Goal: Entertainment & Leisure: Browse casually

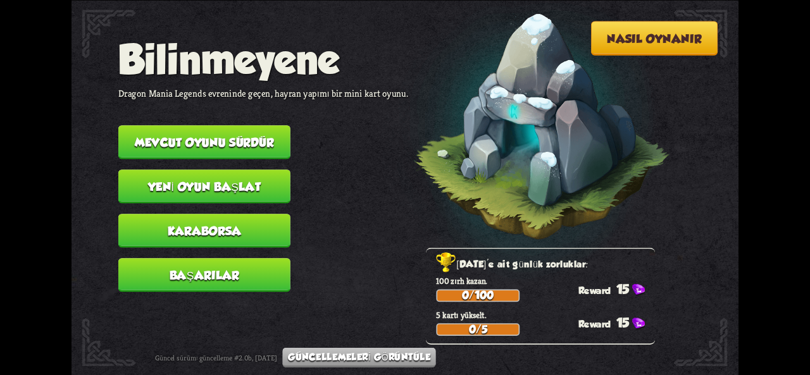
click at [238, 143] on font "Mevcut oyunu sürdür" at bounding box center [204, 141] width 139 height 13
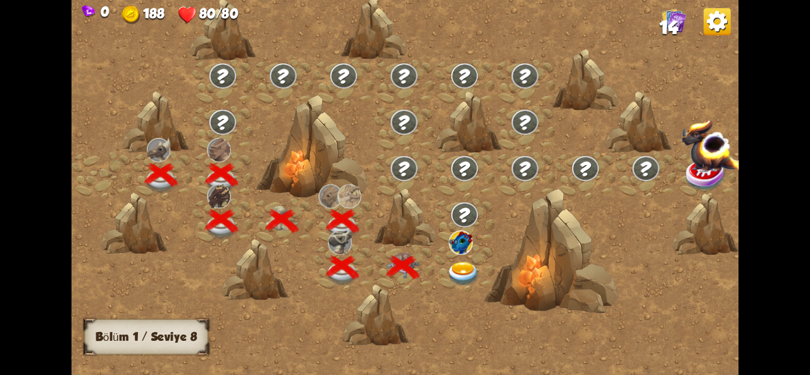
click at [477, 264] on img at bounding box center [464, 273] width 34 height 25
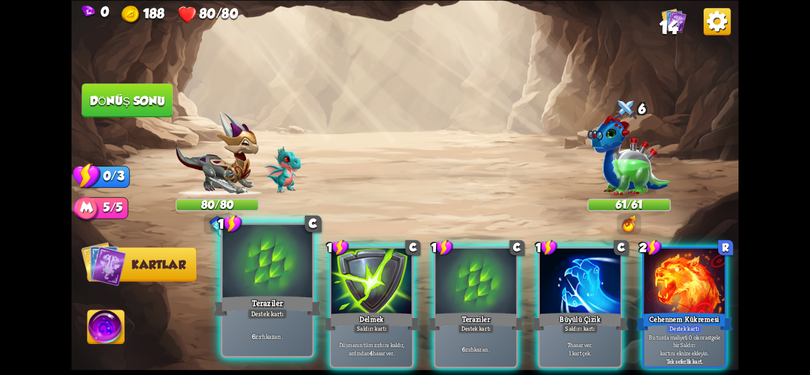
click at [284, 351] on div "6 zırh kazan ." at bounding box center [268, 336] width 90 height 39
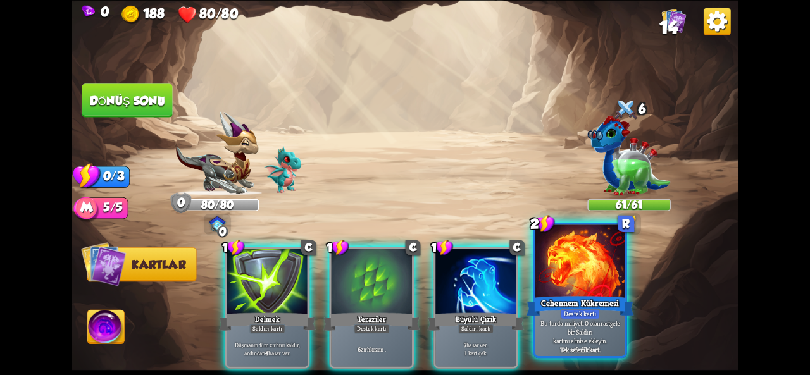
click at [586, 324] on font "Bu turda maliyeti 0 olan" at bounding box center [571, 323] width 60 height 9
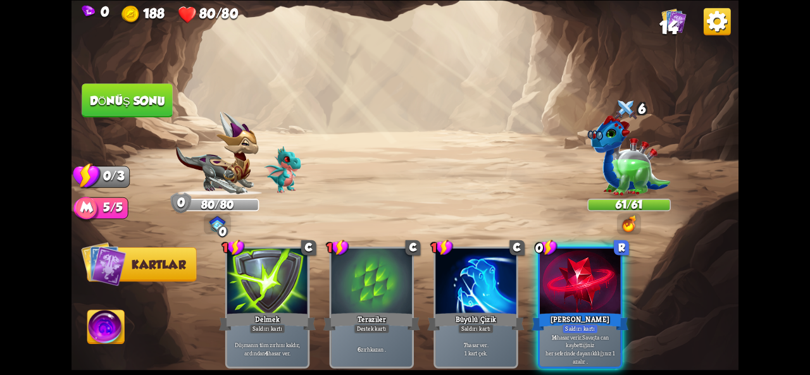
click at [95, 96] on font "Dönüş sonu" at bounding box center [127, 100] width 75 height 13
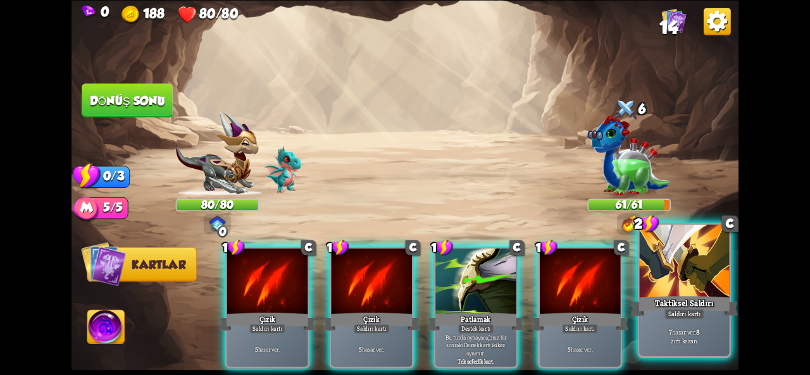
click at [663, 317] on div "Taktiksel Saldırı" at bounding box center [685, 306] width 108 height 24
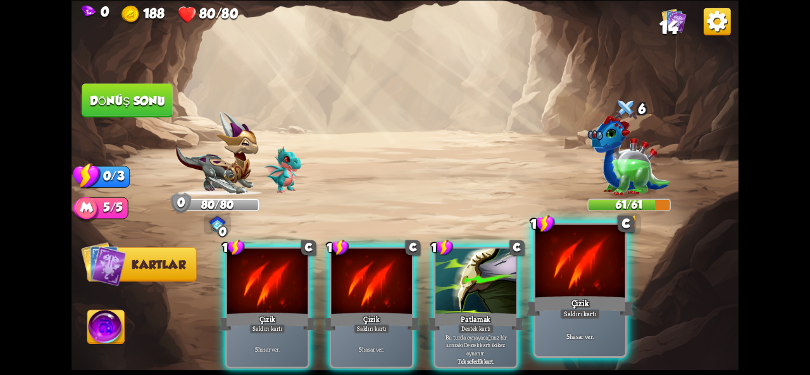
click at [569, 267] on div at bounding box center [581, 262] width 90 height 75
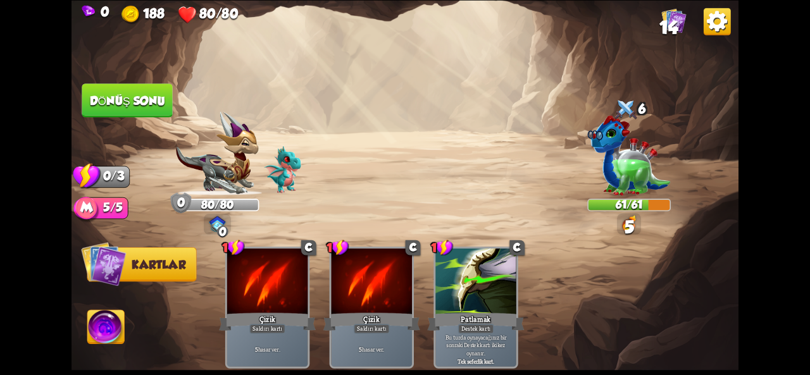
click at [127, 91] on button "Dönüş sonu" at bounding box center [127, 101] width 91 height 34
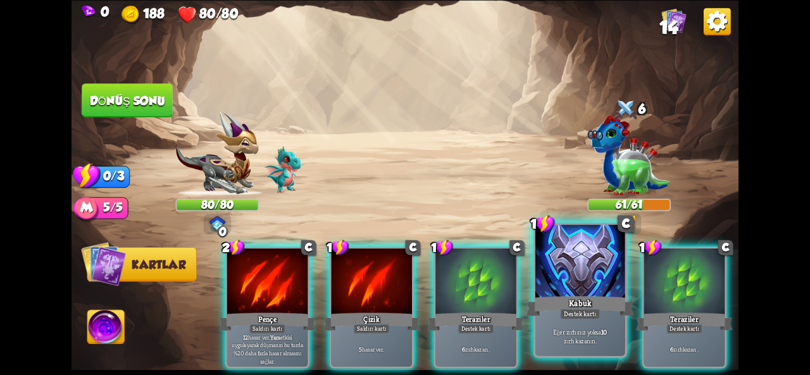
click at [561, 279] on div at bounding box center [581, 262] width 90 height 75
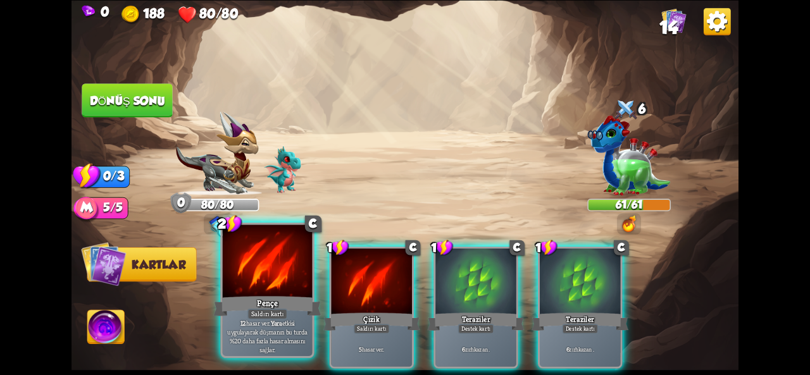
click at [277, 279] on div at bounding box center [268, 262] width 90 height 75
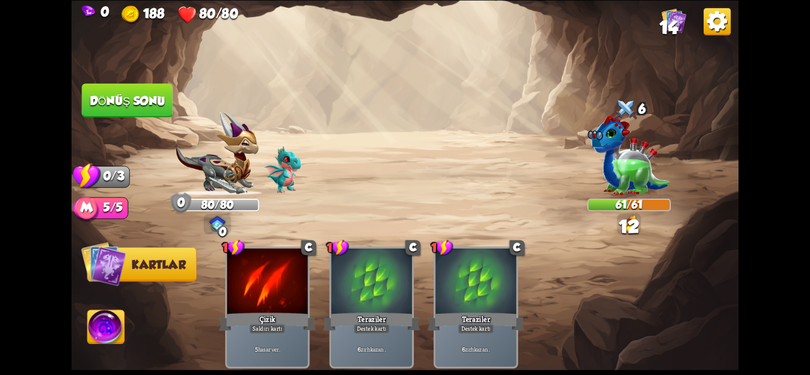
click at [142, 106] on font "Dönüş sonu" at bounding box center [127, 100] width 75 height 13
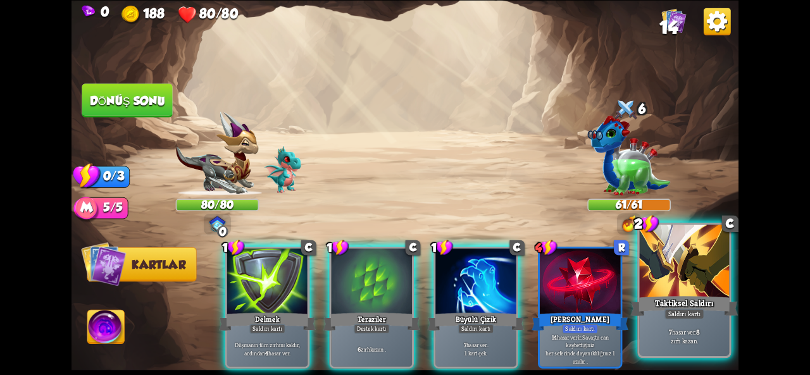
click at [656, 299] on font "Taktiksel Saldırı" at bounding box center [684, 303] width 59 height 11
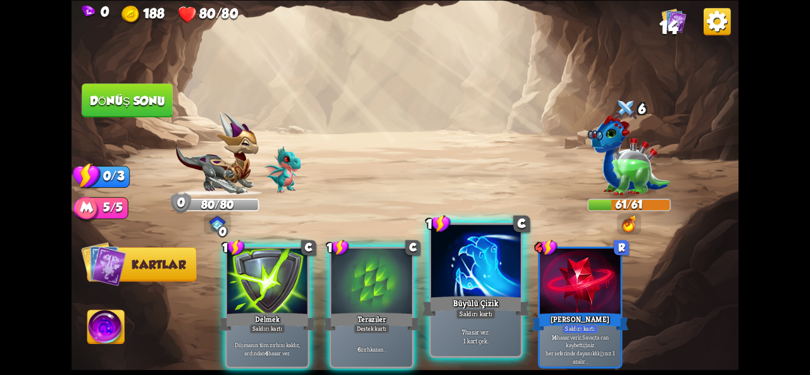
click at [489, 291] on div at bounding box center [476, 262] width 90 height 75
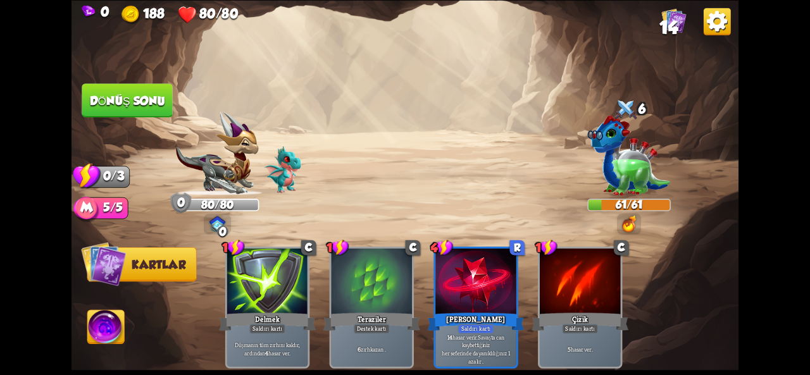
click at [146, 112] on button "Dönüş sonu" at bounding box center [127, 101] width 91 height 34
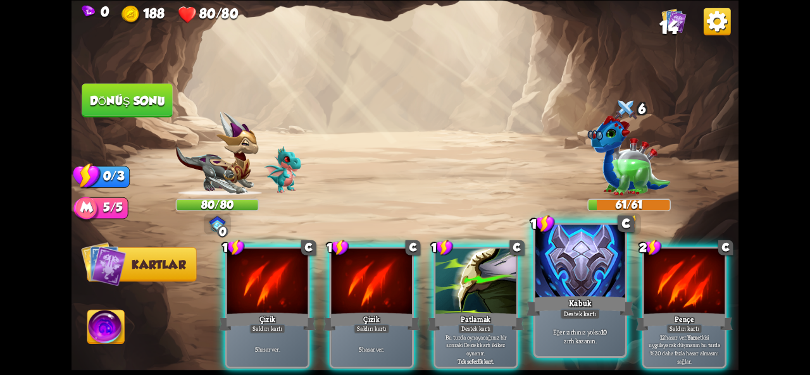
click at [563, 322] on div "Eğer zırhınız yoksa 10 zırh kazanın ." at bounding box center [581, 336] width 90 height 39
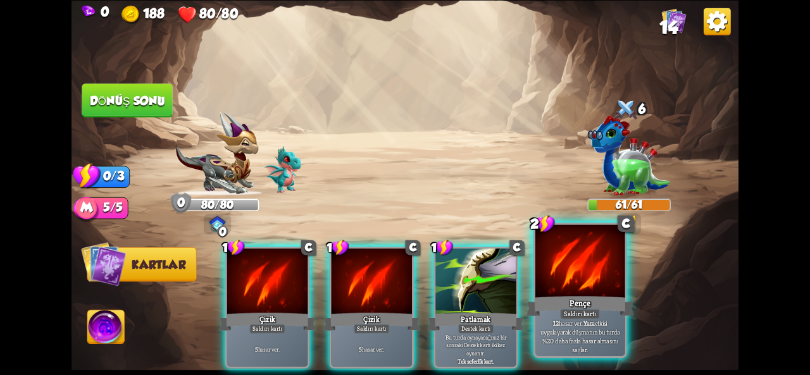
click at [561, 298] on div "Pençe" at bounding box center [581, 306] width 108 height 24
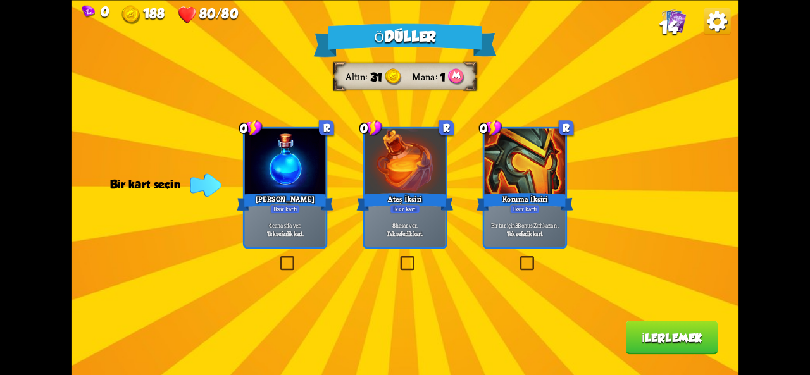
click at [258, 194] on div "[PERSON_NAME]" at bounding box center [285, 202] width 97 height 22
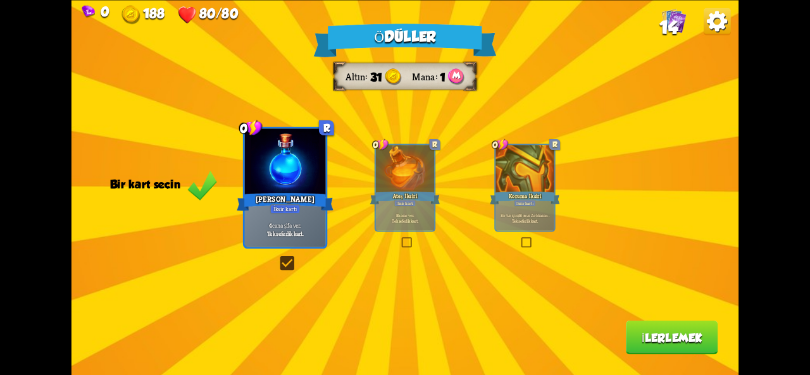
click at [642, 355] on div "Ödüller Altın 31 Mana 1 Bir kart seçin 0 R Su İksiri İksir kartı 4 cana şifa ve…" at bounding box center [405, 187] width 667 height 375
click at [663, 348] on button "İlerlemek" at bounding box center [672, 338] width 92 height 34
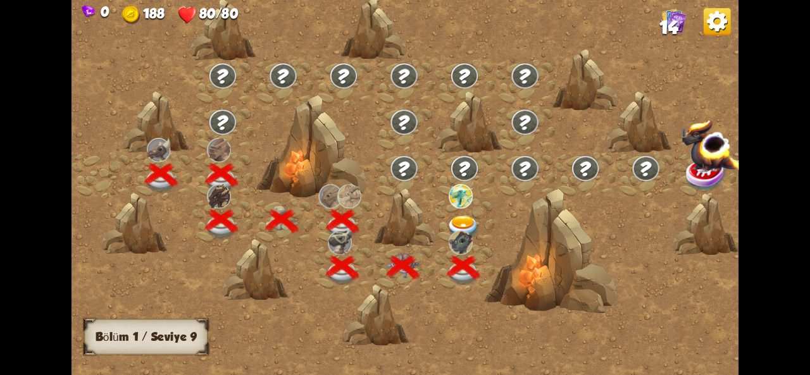
click at [462, 227] on img at bounding box center [464, 227] width 34 height 25
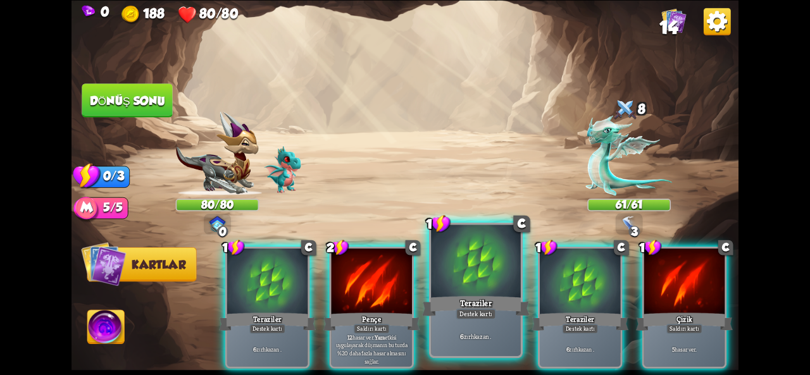
click at [480, 284] on div at bounding box center [476, 262] width 90 height 75
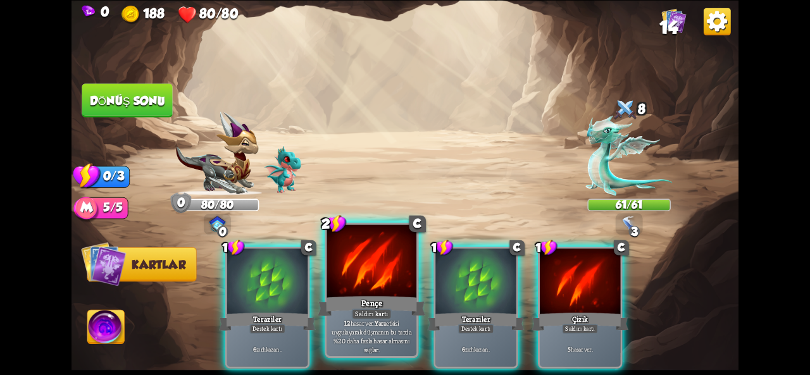
click at [365, 315] on font "Saldırı kartı" at bounding box center [371, 314] width 33 height 9
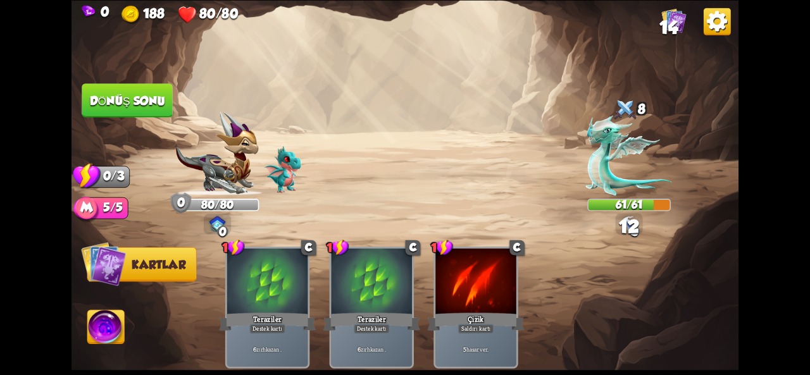
click at [161, 115] on button "Dönüş sonu" at bounding box center [127, 101] width 91 height 34
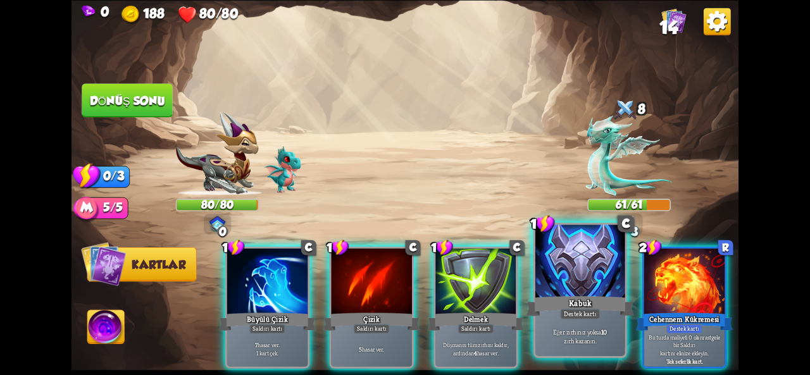
click at [600, 292] on div at bounding box center [581, 262] width 90 height 75
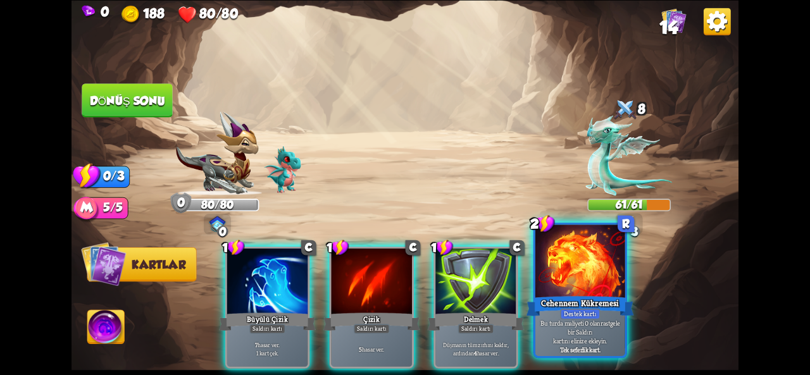
click at [598, 294] on div "Cehennem Kükremesi" at bounding box center [581, 306] width 108 height 24
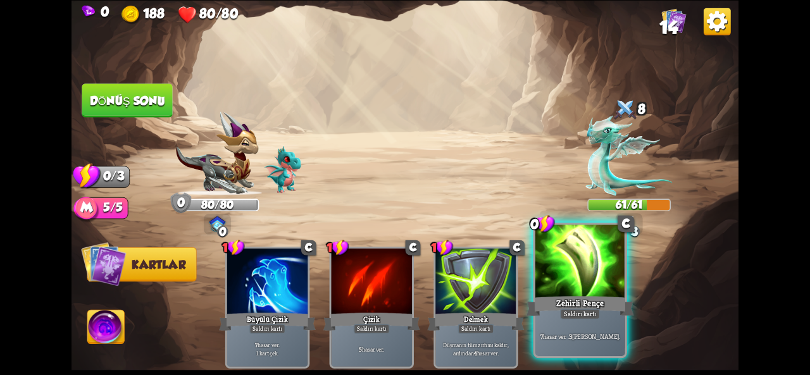
click at [599, 292] on div at bounding box center [581, 262] width 90 height 75
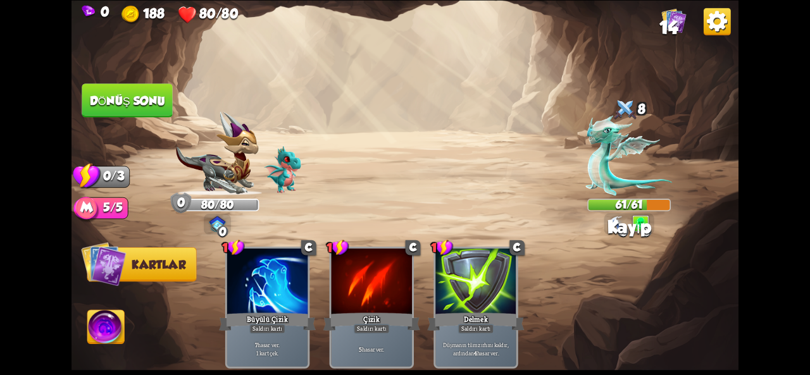
click at [139, 101] on font "Dönüş sonu" at bounding box center [127, 100] width 75 height 13
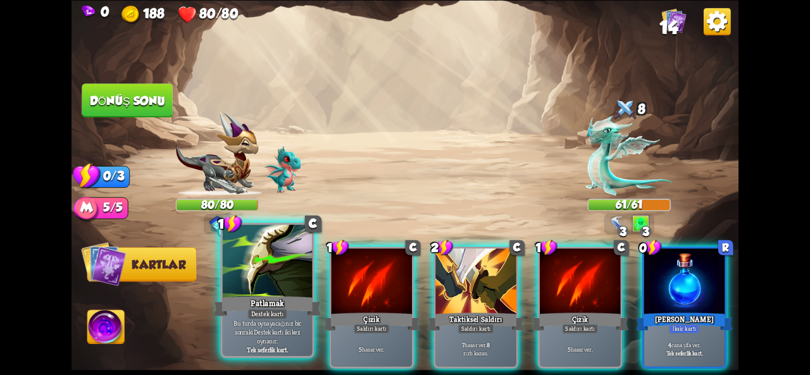
click at [262, 294] on div "Patlamak" at bounding box center [268, 306] width 108 height 24
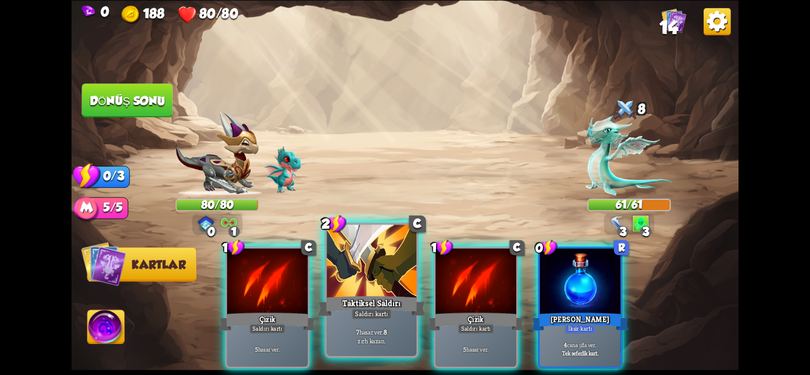
click at [345, 278] on div at bounding box center [372, 262] width 90 height 75
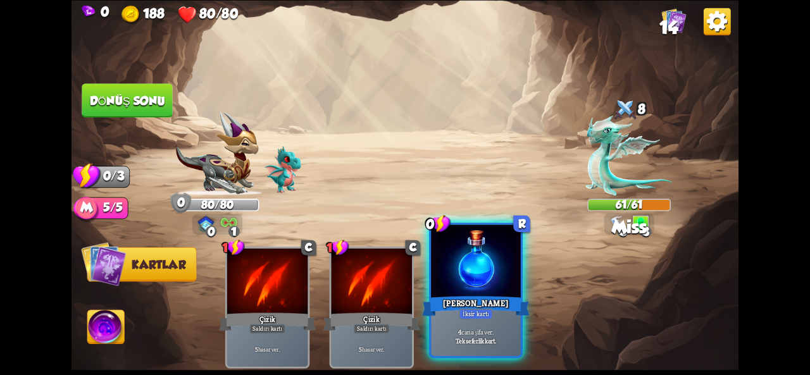
click at [476, 269] on div at bounding box center [476, 262] width 90 height 75
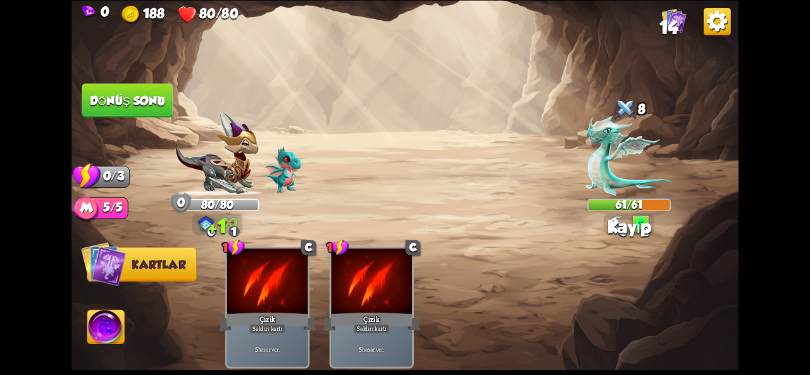
click at [149, 111] on button "Dönüş sonu" at bounding box center [127, 101] width 91 height 34
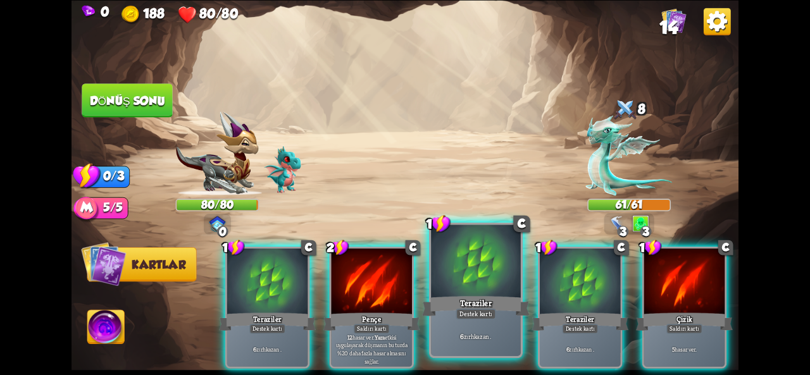
click at [475, 311] on font "Destek kartı" at bounding box center [476, 314] width 33 height 9
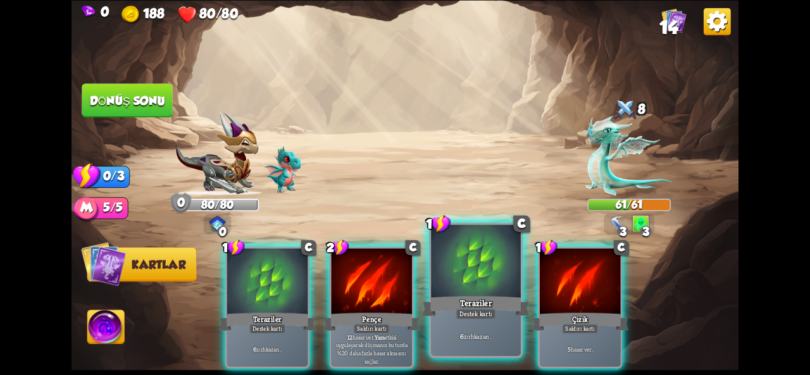
click at [484, 301] on font "Teraziler" at bounding box center [476, 303] width 32 height 11
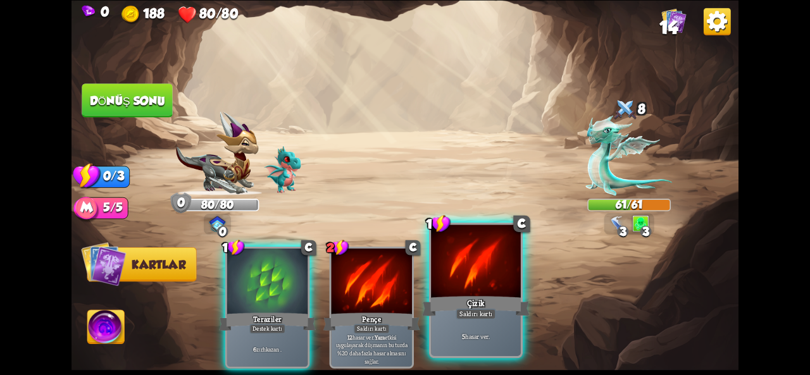
click at [501, 301] on div "Çizik" at bounding box center [476, 306] width 108 height 24
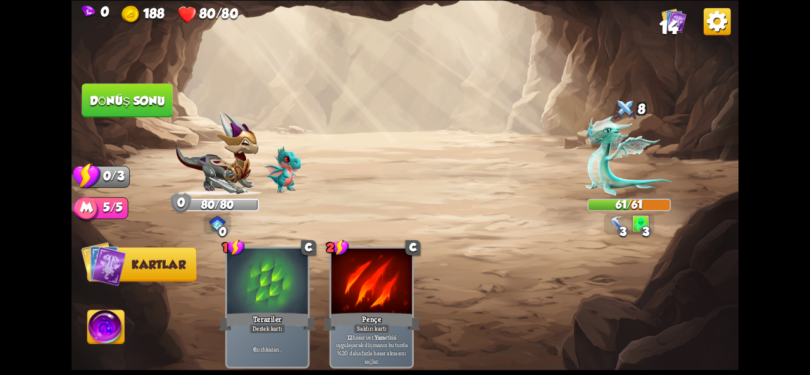
click at [108, 73] on img at bounding box center [405, 187] width 667 height 375
click at [125, 89] on button "Dönüş sonu" at bounding box center [127, 101] width 91 height 34
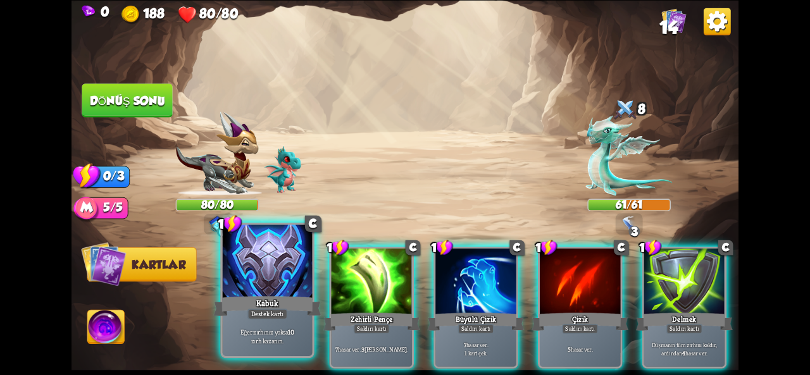
click at [266, 334] on font "Eğer zırhınız yoksa" at bounding box center [265, 332] width 48 height 9
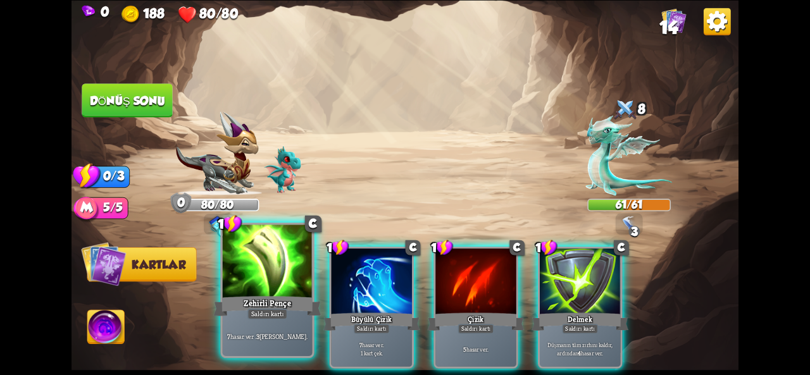
click at [262, 292] on div at bounding box center [268, 262] width 90 height 75
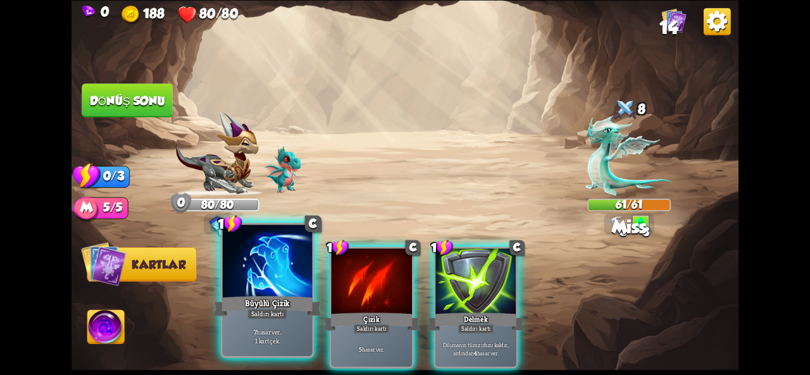
click at [265, 296] on div "Büyülü Çizik" at bounding box center [268, 306] width 108 height 24
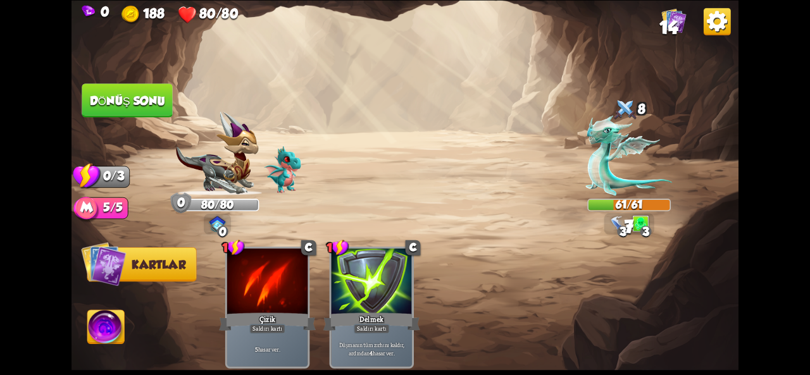
click at [149, 98] on font "Dönüş sonu" at bounding box center [127, 100] width 75 height 13
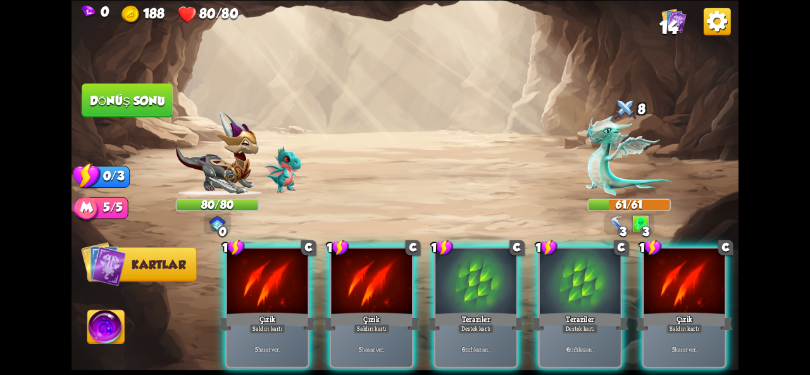
click at [525, 286] on div "1 C Çizik Saldırı kartı 5 hasar ver . 1 C Çizik Saldırı kartı 5 hasar ver . 1 C…" at bounding box center [472, 291] width 534 height 167
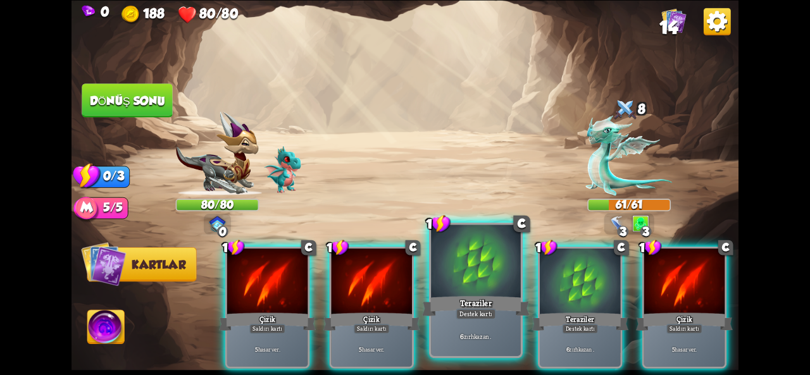
click at [486, 286] on div at bounding box center [476, 262] width 90 height 75
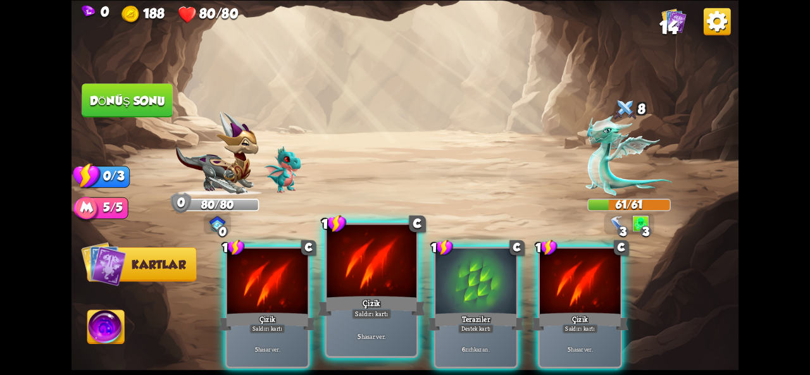
click at [386, 295] on div "Çizik" at bounding box center [372, 306] width 108 height 24
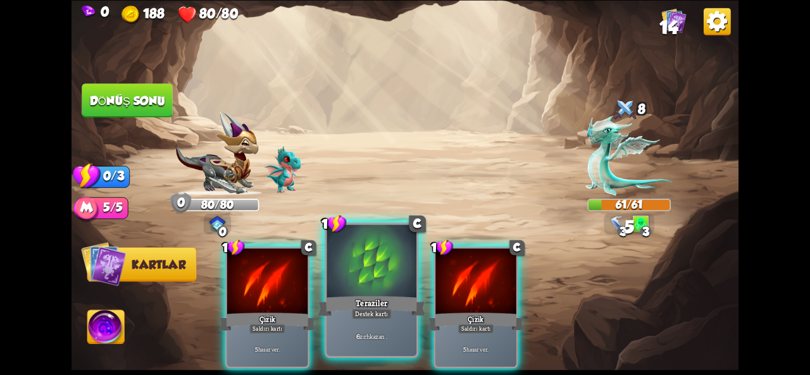
click at [347, 274] on div at bounding box center [372, 262] width 90 height 75
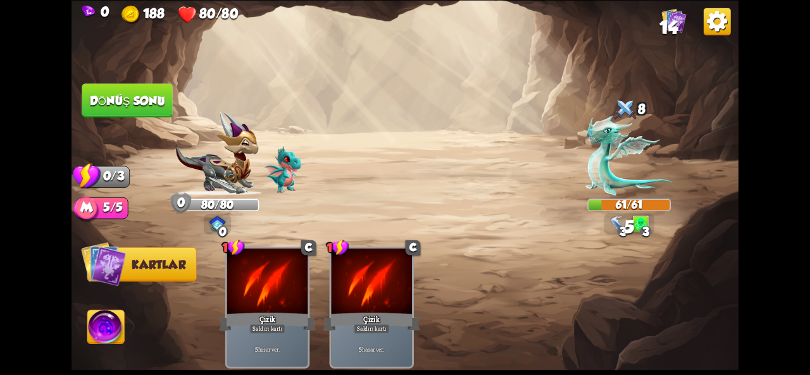
click at [135, 108] on button "Dönüş sonu" at bounding box center [127, 101] width 91 height 34
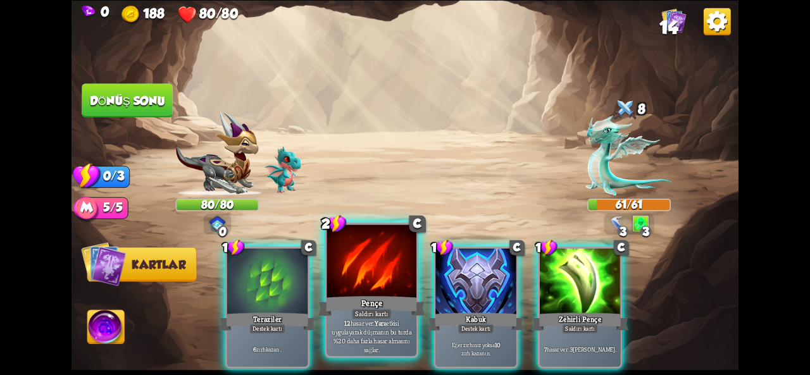
click at [380, 279] on div at bounding box center [372, 262] width 90 height 75
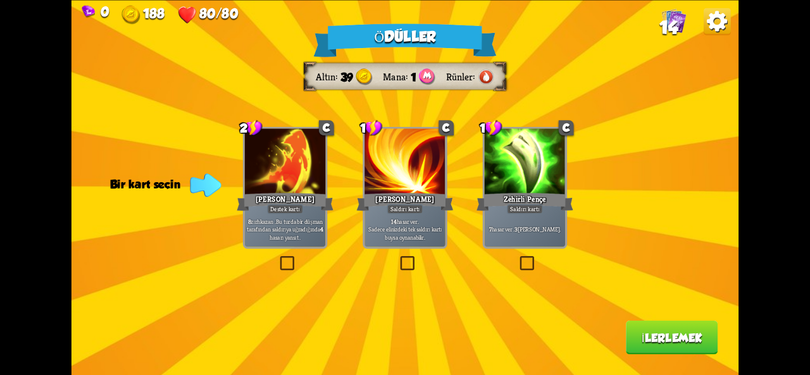
click at [317, 212] on div "[PERSON_NAME]" at bounding box center [285, 202] width 97 height 22
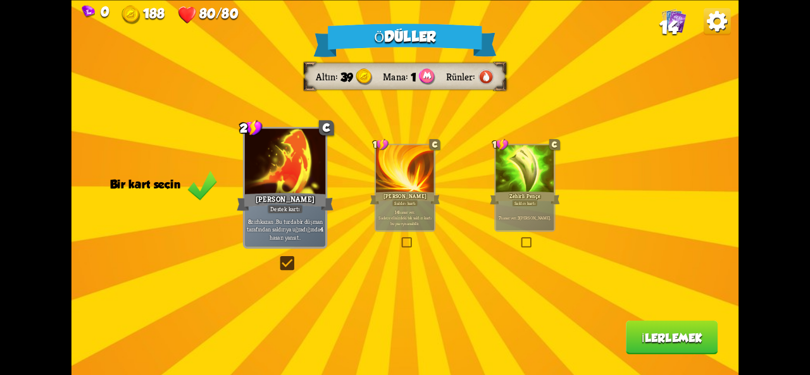
click at [698, 351] on button "İlerlemek" at bounding box center [672, 338] width 92 height 34
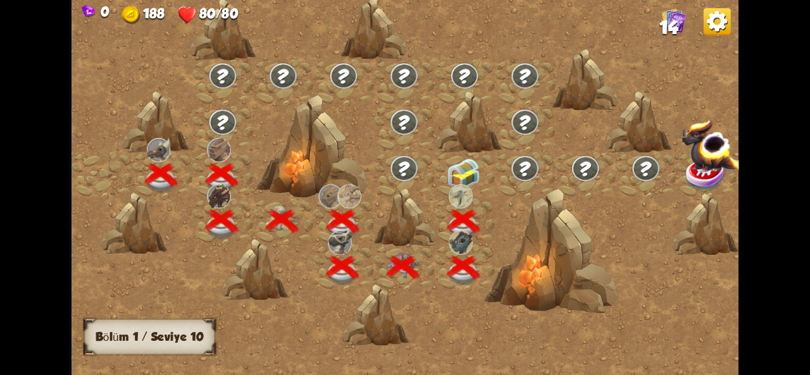
click at [458, 172] on img at bounding box center [464, 173] width 34 height 31
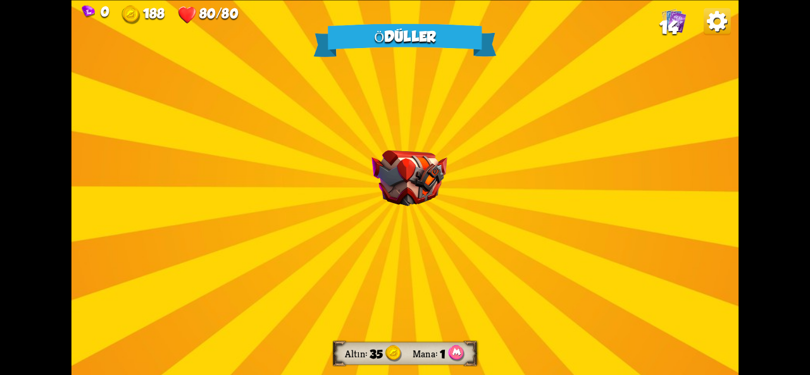
click at [456, 166] on div "Ödüller Altın 35 Mana 1 Bir kart seçin 0 R Zehir İksir kartı 4 zehir uygula . T…" at bounding box center [405, 187] width 667 height 375
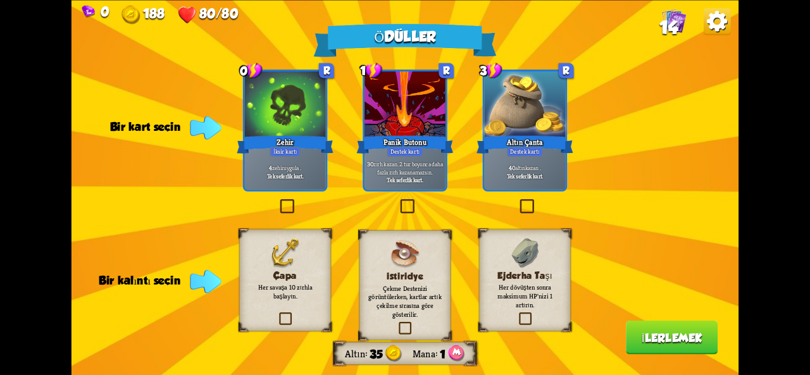
click at [277, 108] on div at bounding box center [285, 106] width 80 height 68
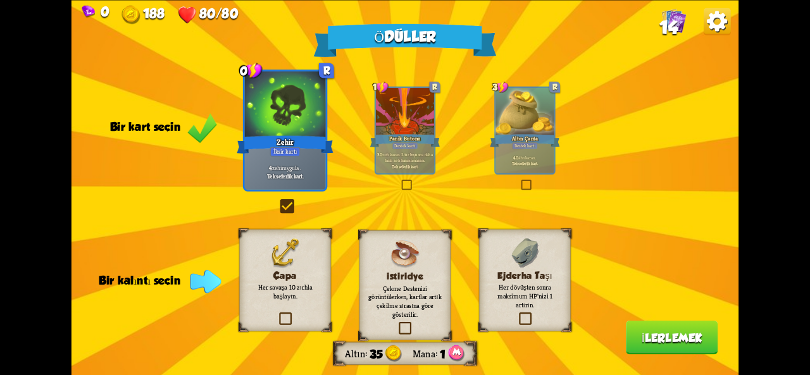
click at [279, 275] on font "Çapa" at bounding box center [284, 275] width 23 height 11
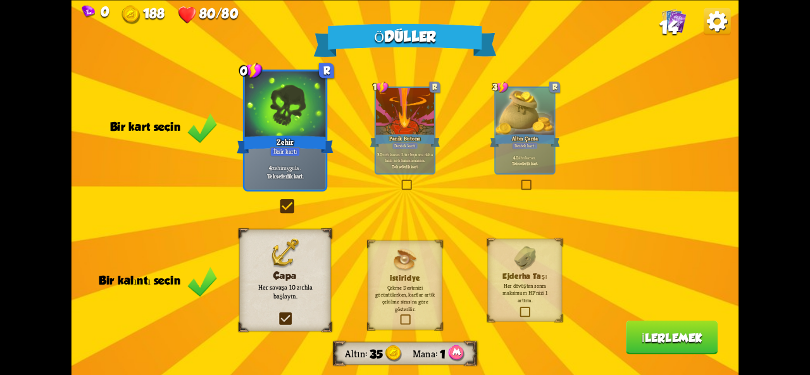
click at [653, 334] on font "İlerlemek" at bounding box center [672, 337] width 61 height 13
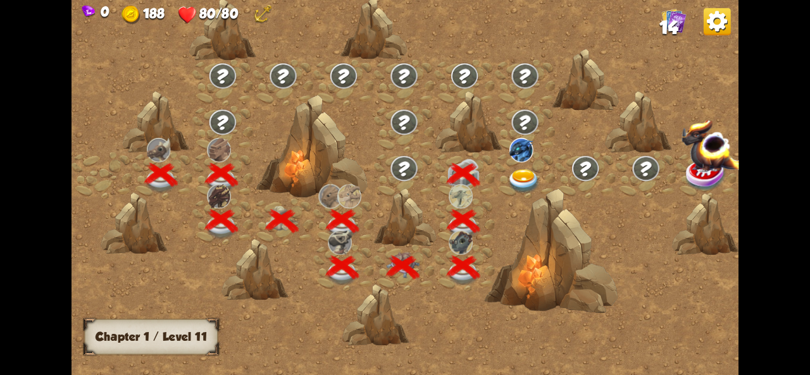
scroll to position [0, 192]
